Goal: Information Seeking & Learning: Compare options

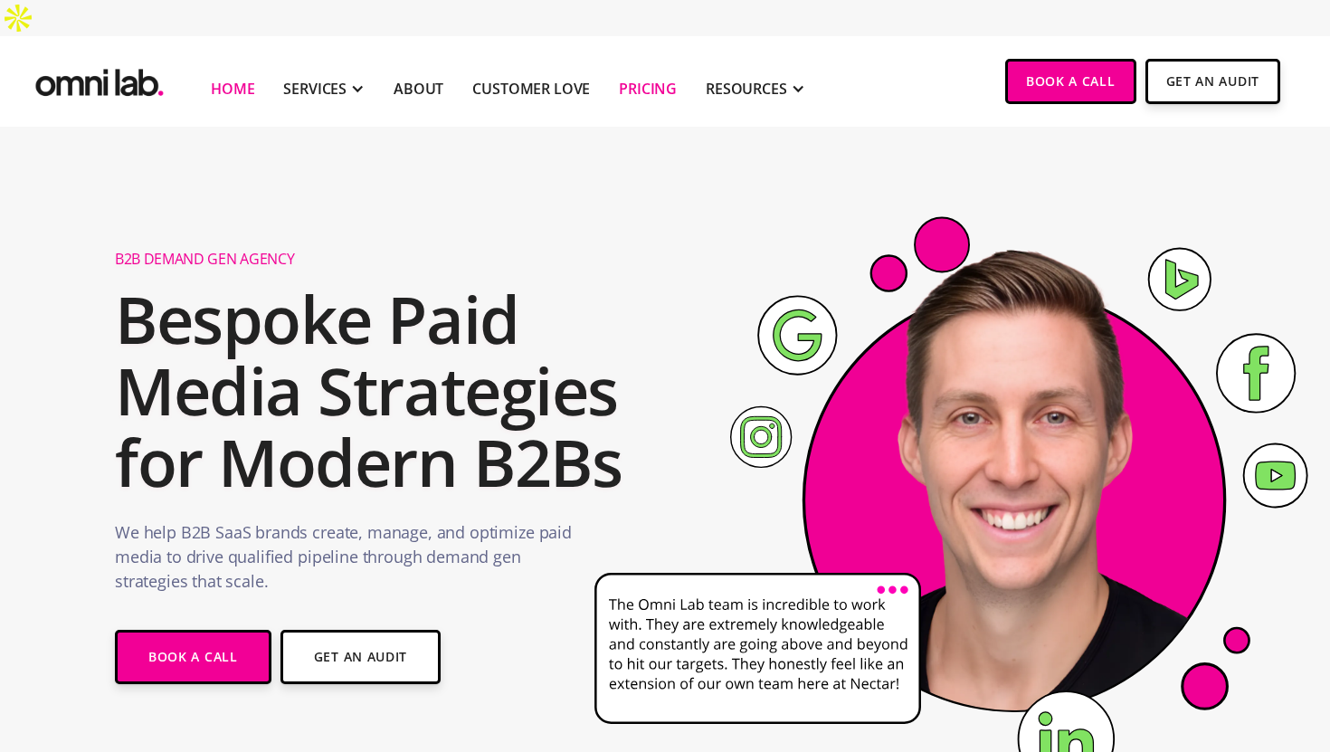
click at [634, 78] on link "Pricing" at bounding box center [648, 89] width 58 height 22
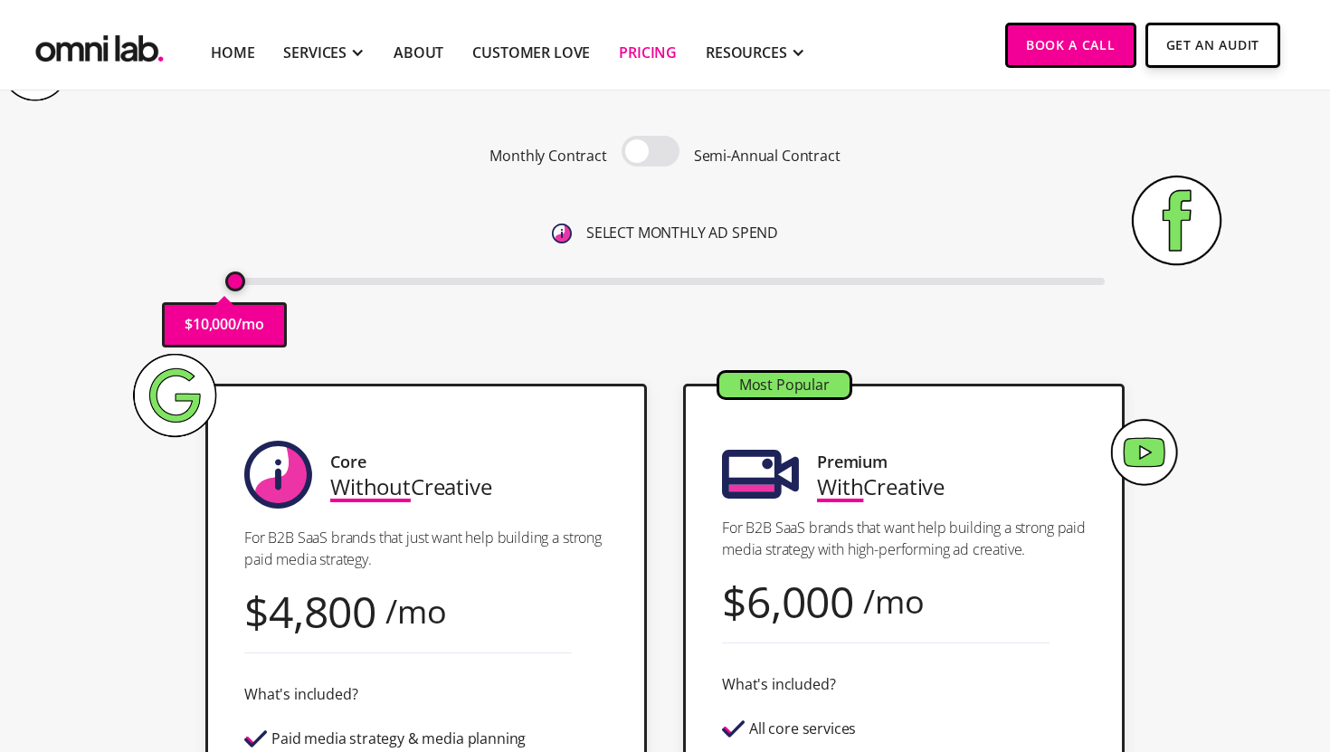
scroll to position [228, 0]
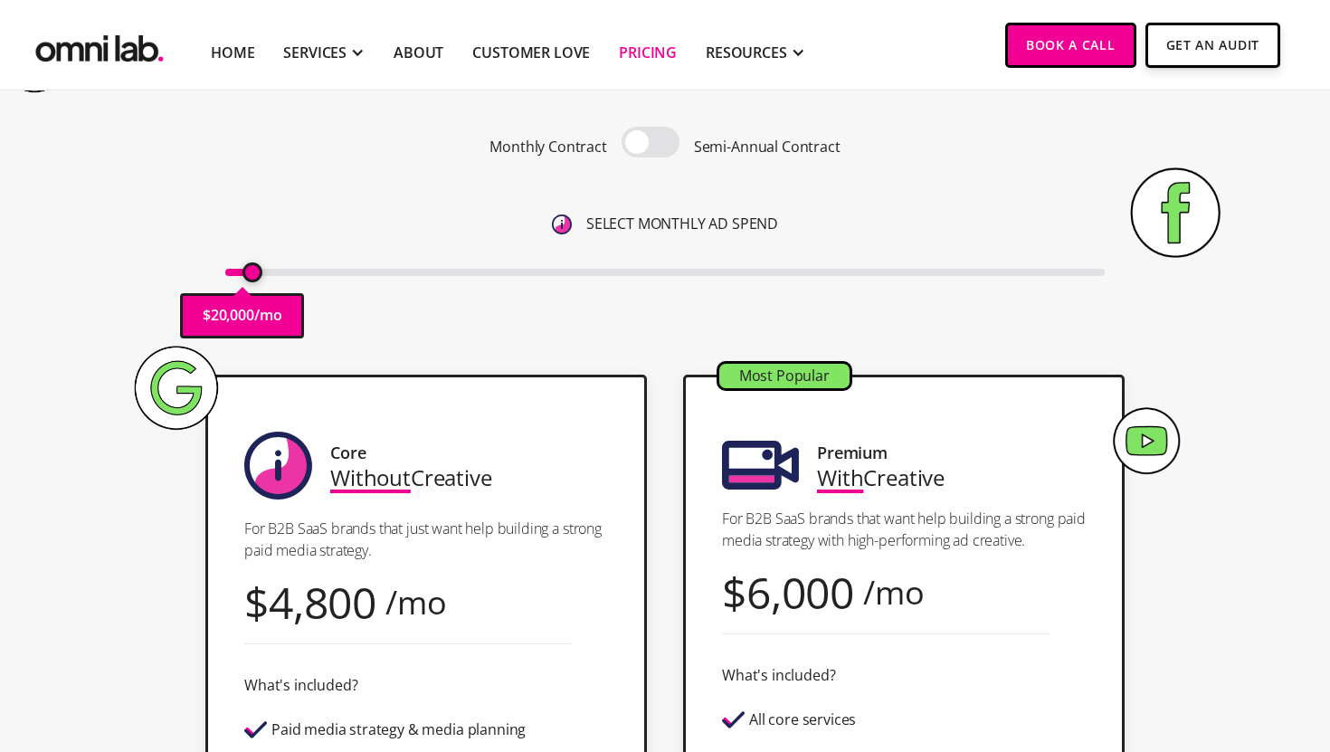
drag, startPoint x: 235, startPoint y: 237, endPoint x: 253, endPoint y: 235, distance: 18.2
type input "20000"
click at [253, 269] on input "range" at bounding box center [665, 272] width 880 height 7
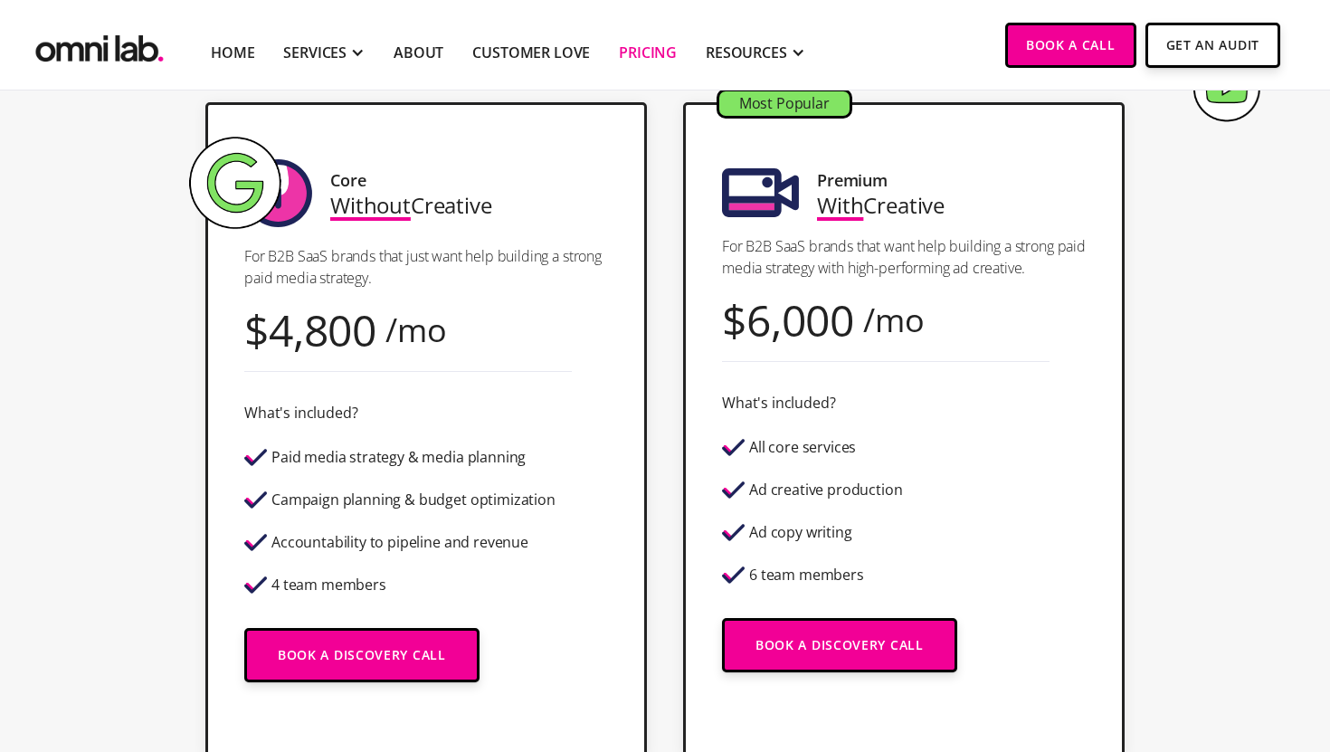
scroll to position [498, 0]
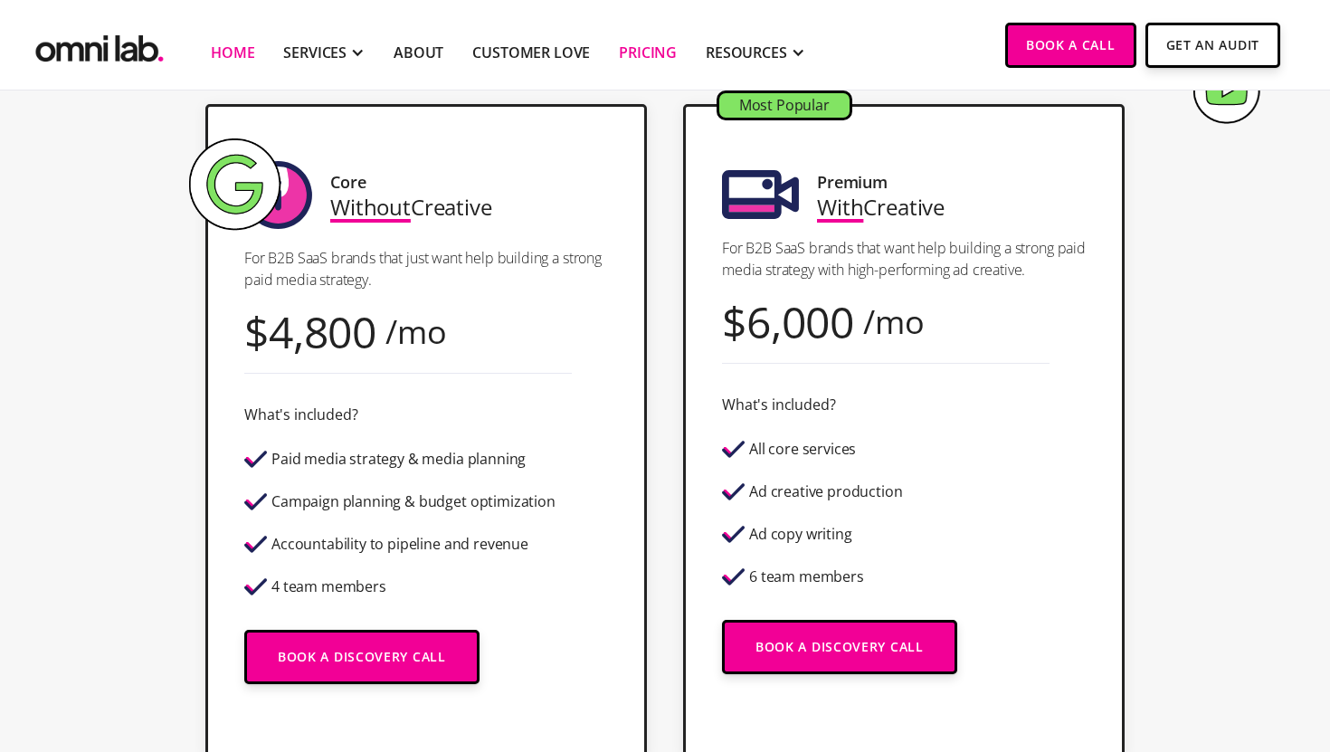
click at [222, 55] on link "Home" at bounding box center [232, 53] width 43 height 22
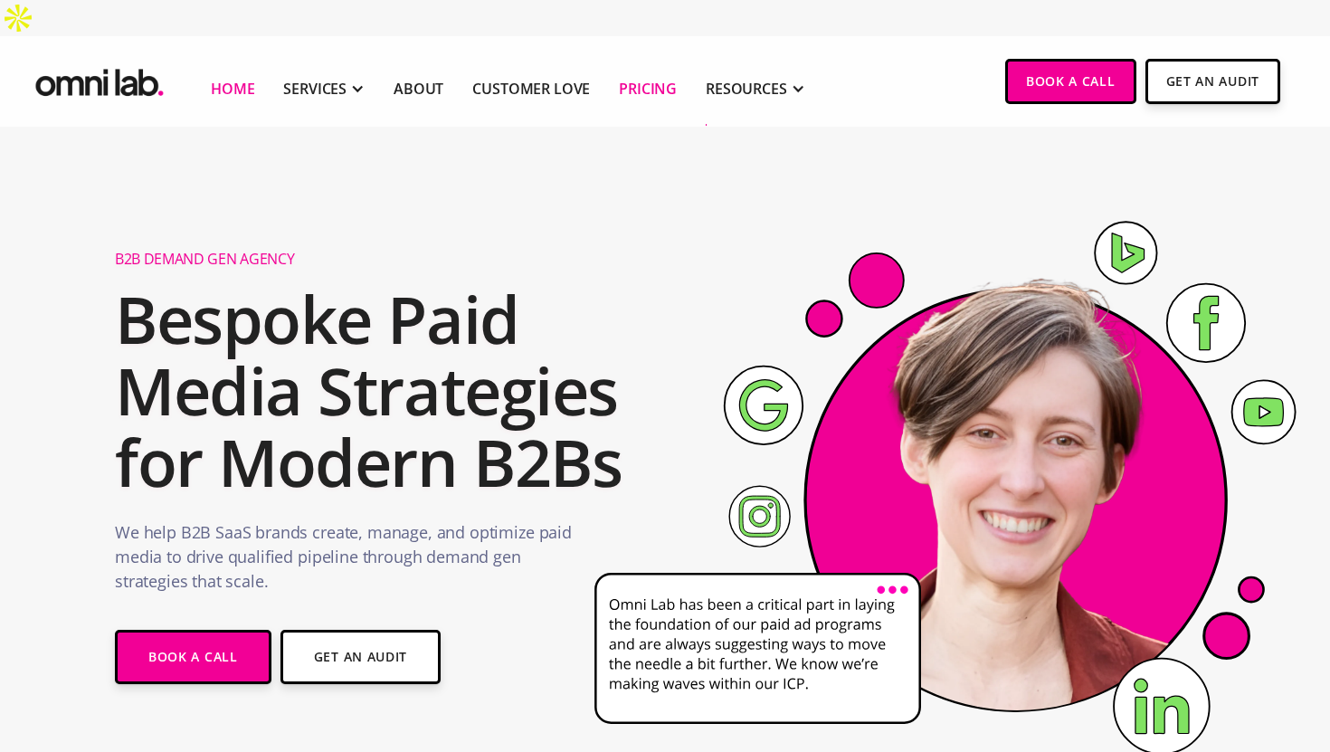
click at [650, 78] on link "Pricing" at bounding box center [648, 89] width 58 height 22
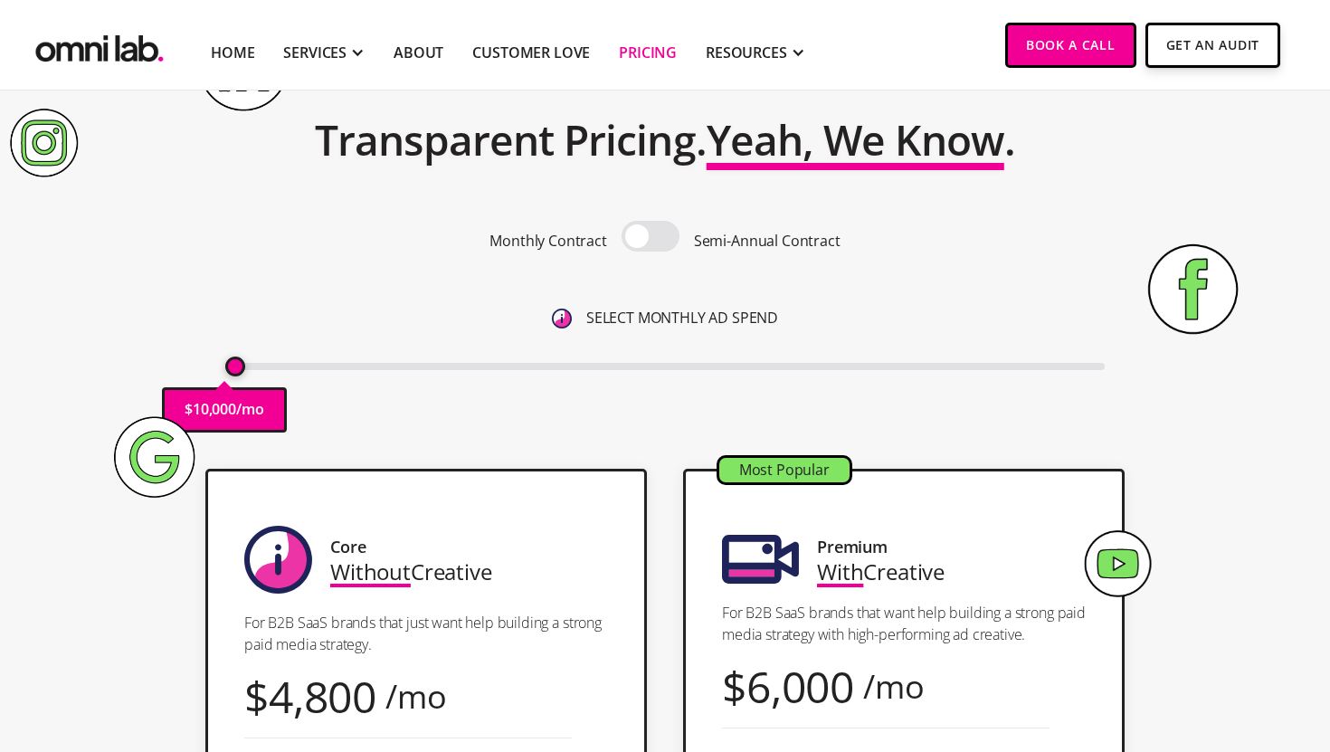
scroll to position [135, 0]
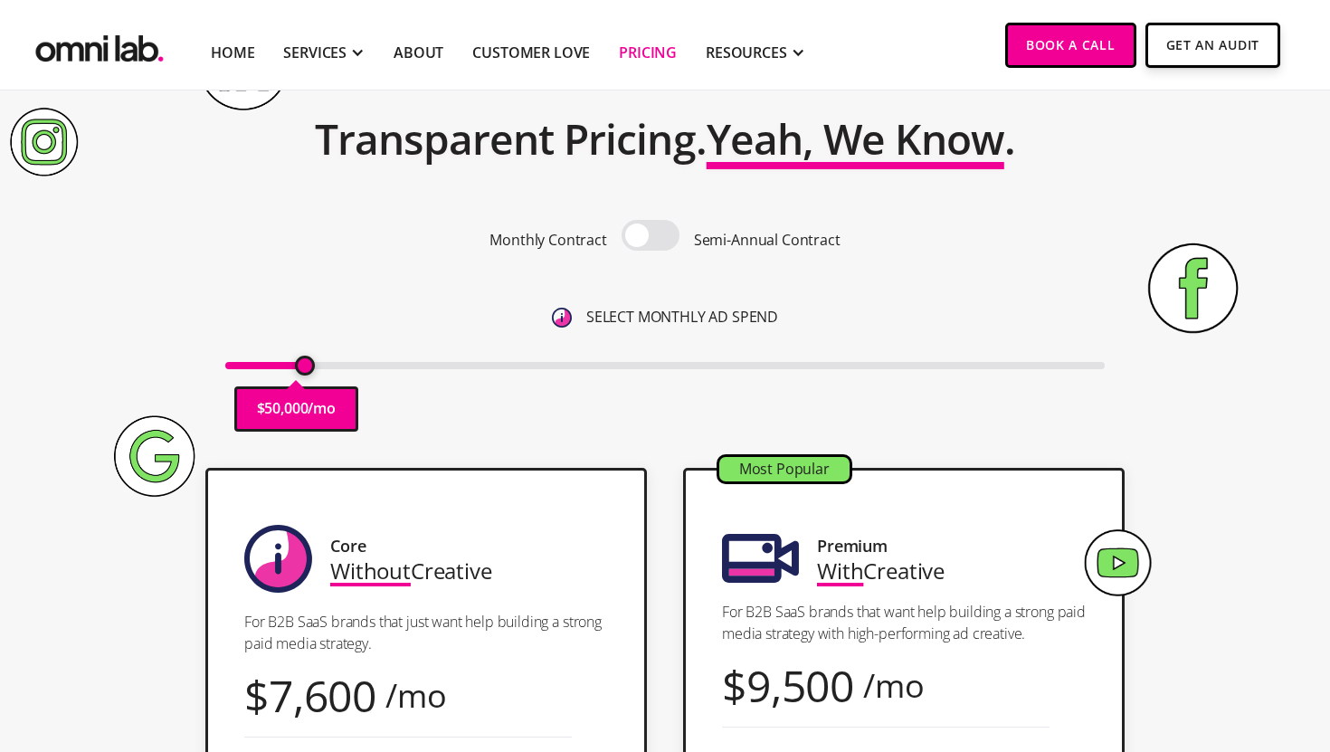
drag, startPoint x: 234, startPoint y: 328, endPoint x: 308, endPoint y: 334, distance: 73.5
click at [308, 362] on input "range" at bounding box center [665, 365] width 880 height 7
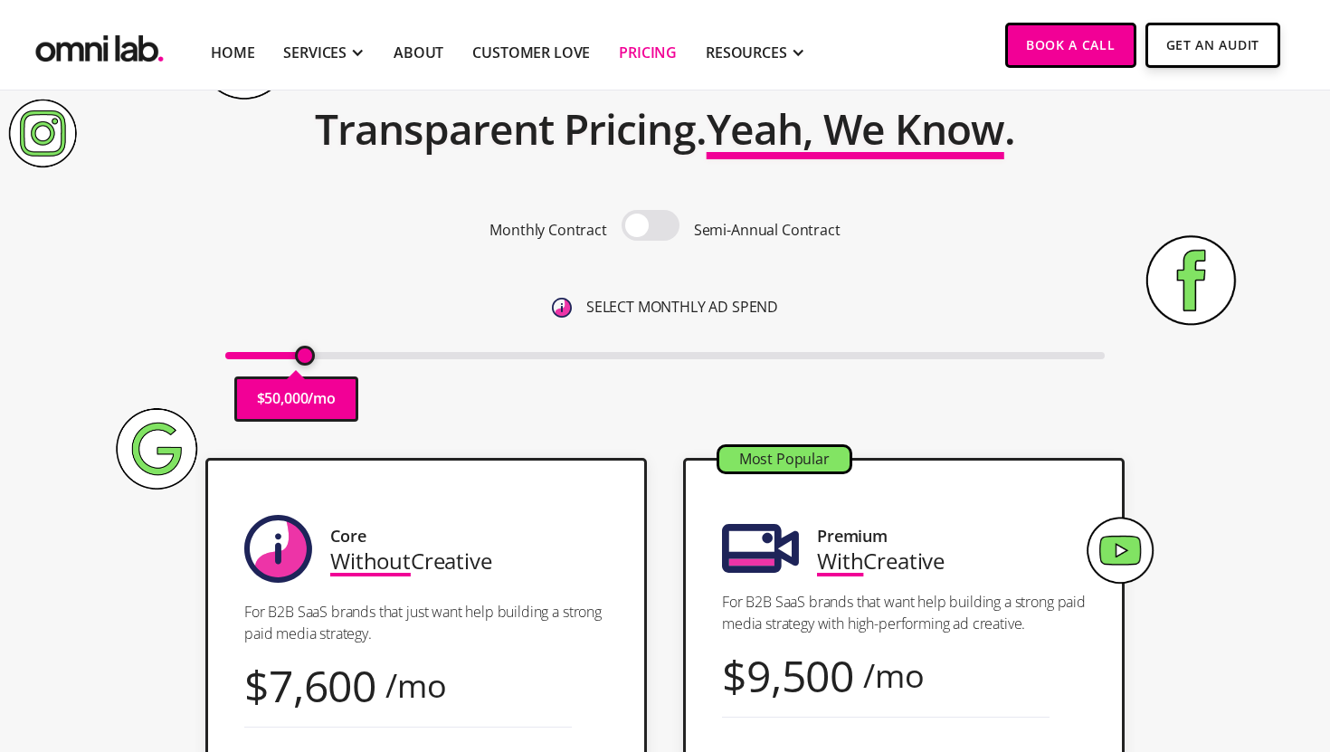
scroll to position [146, 0]
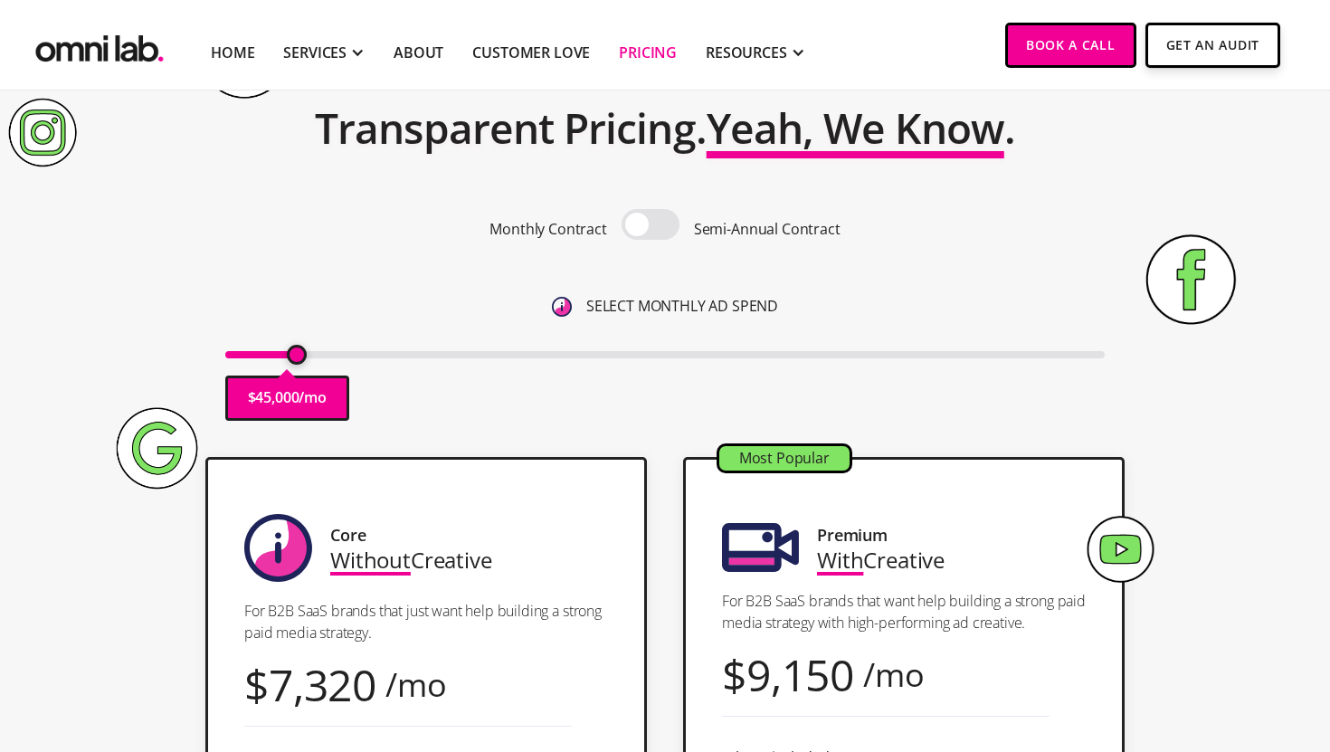
drag, startPoint x: 306, startPoint y: 319, endPoint x: 294, endPoint y: 318, distance: 11.8
type input "45000"
click at [294, 351] on input "range" at bounding box center [665, 354] width 880 height 7
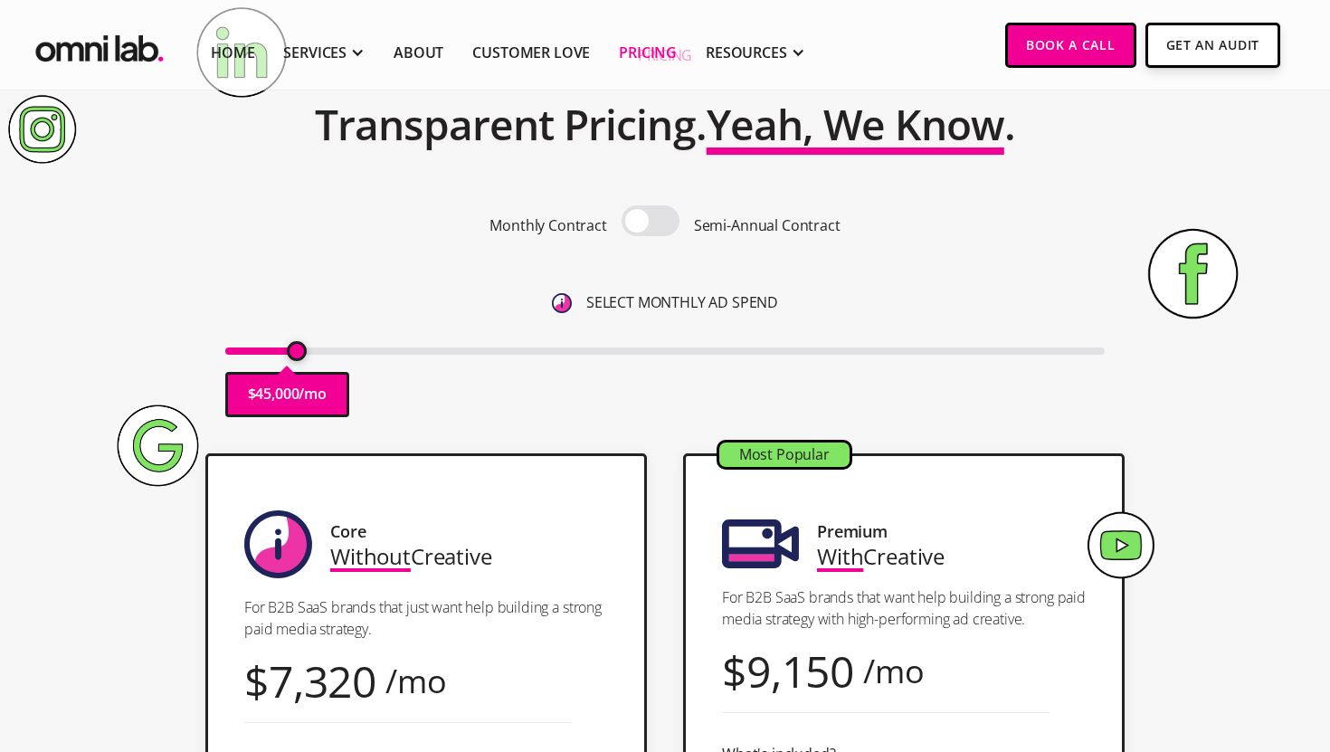
scroll to position [156, 0]
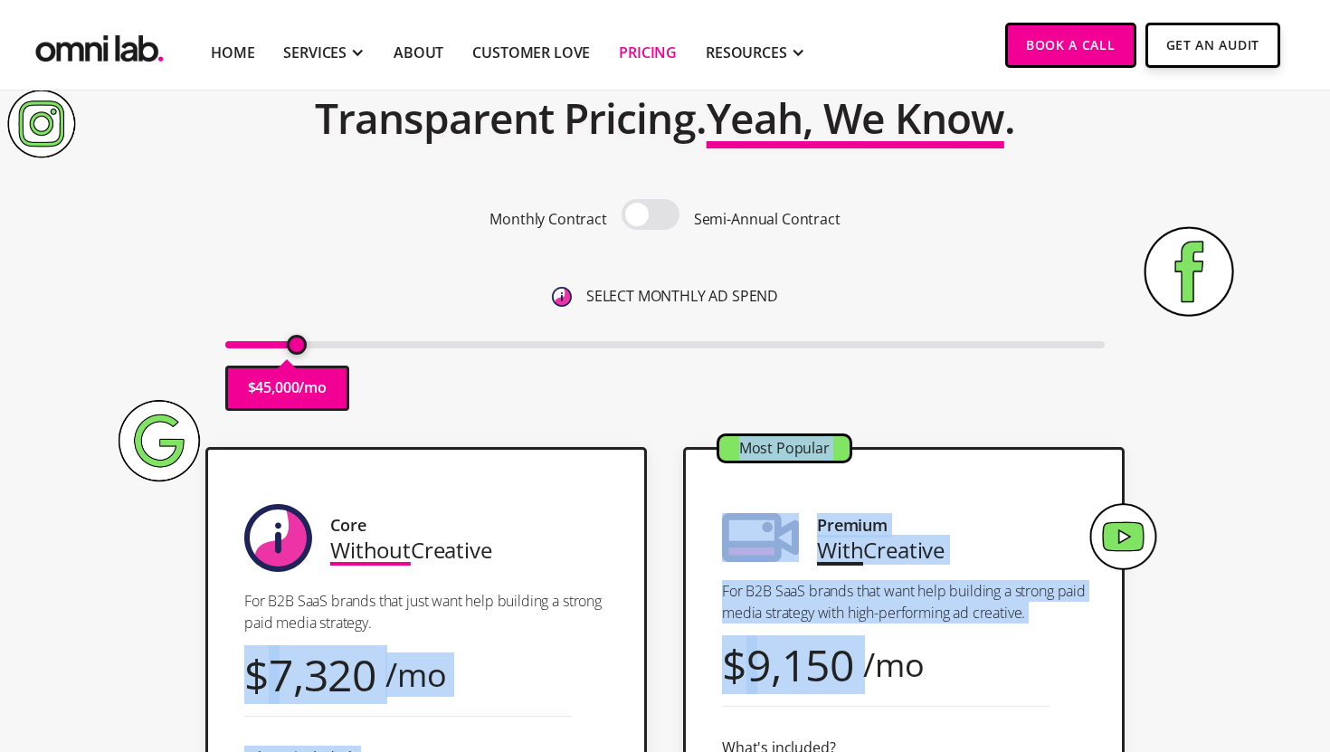
drag, startPoint x: 865, startPoint y: 628, endPoint x: 640, endPoint y: 615, distance: 224.7
